Goal: Task Accomplishment & Management: Use online tool/utility

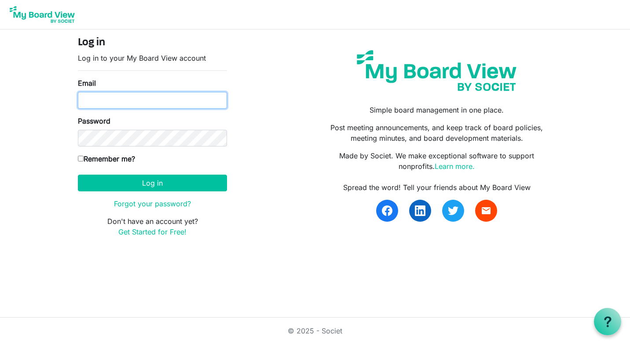
click at [84, 102] on input "Email" at bounding box center [152, 100] width 149 height 17
type input "davidoneil@wfafb.org"
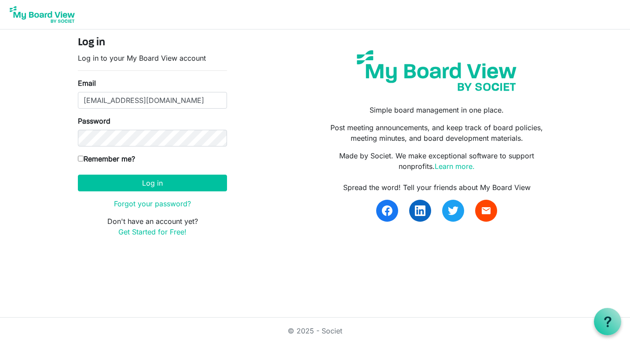
click at [81, 158] on input "Remember me?" at bounding box center [81, 159] width 6 height 6
checkbox input "true"
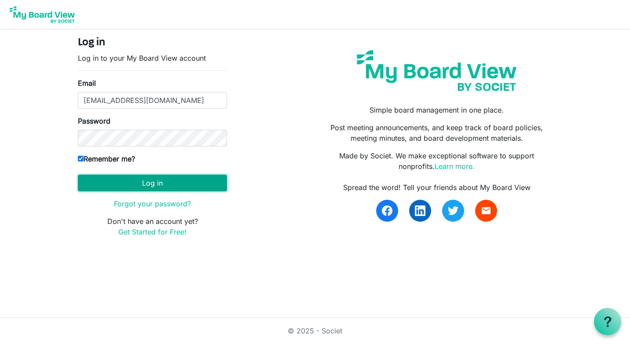
click at [149, 182] on button "Log in" at bounding box center [152, 183] width 149 height 17
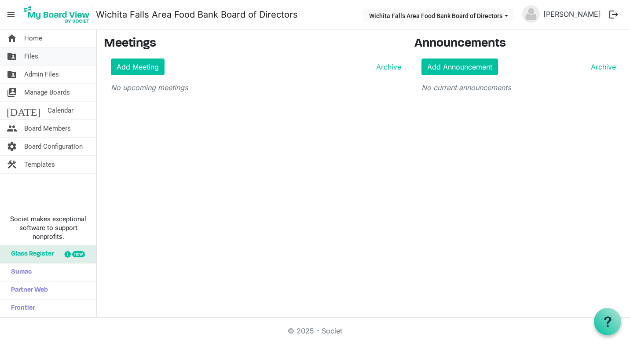
click at [32, 56] on span "Files" at bounding box center [31, 56] width 14 height 18
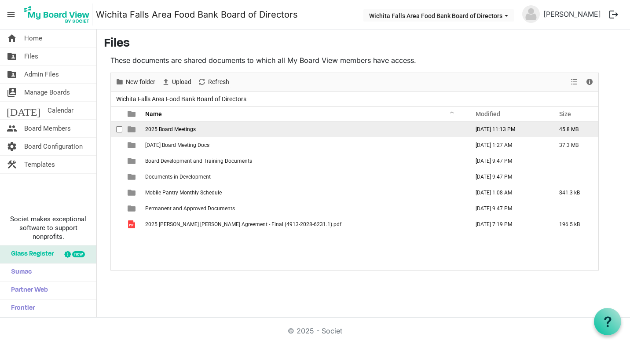
click at [161, 129] on span "2025 Board Meetings" at bounding box center [170, 129] width 51 height 6
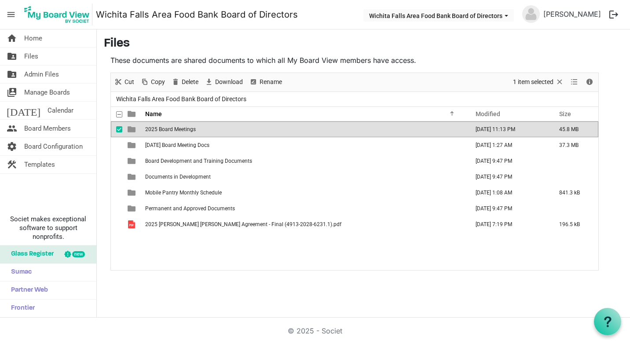
click at [192, 129] on span "2025 Board Meetings" at bounding box center [170, 129] width 51 height 6
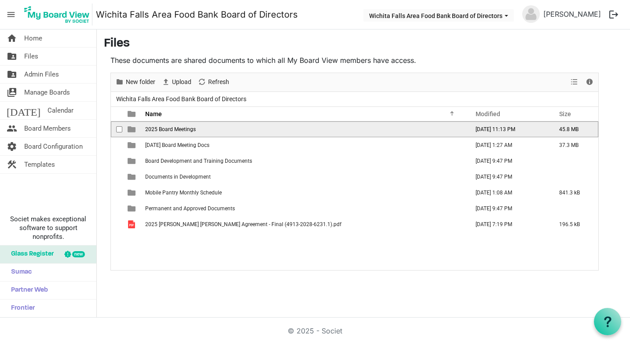
click at [192, 129] on span "2025 Board Meetings" at bounding box center [170, 129] width 51 height 6
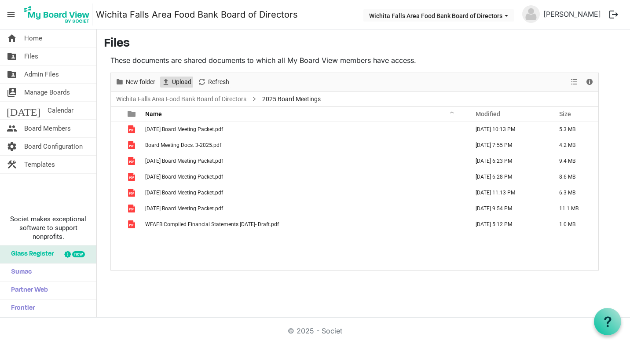
click at [176, 80] on span "Upload" at bounding box center [181, 82] width 21 height 11
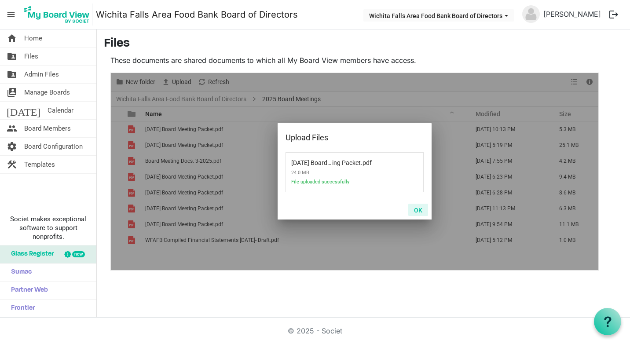
click at [418, 208] on button "OK" at bounding box center [418, 210] width 20 height 12
